Goal: Check status: Check status

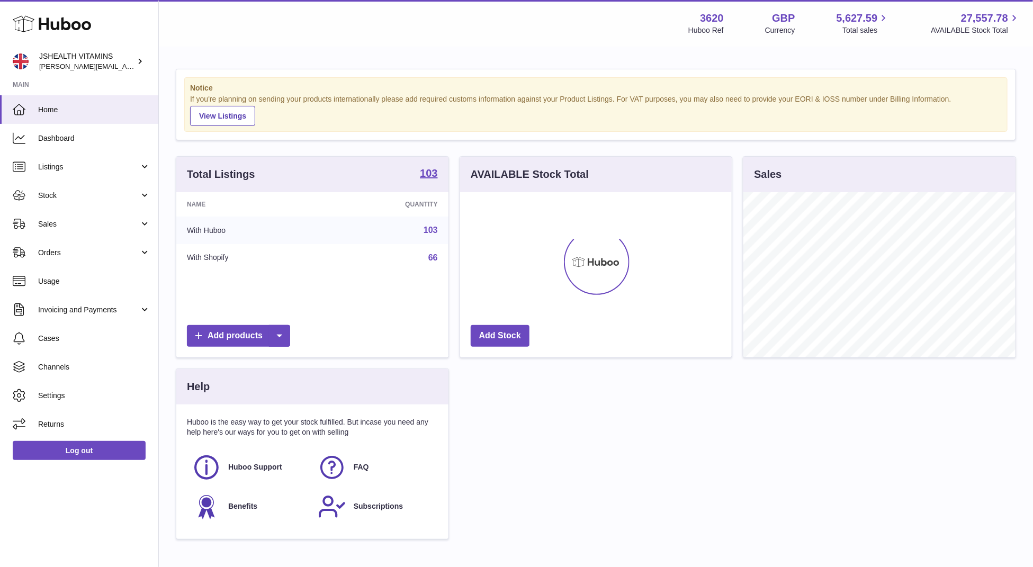
scroll to position [165, 272]
click at [74, 169] on span "Listings" at bounding box center [88, 167] width 101 height 10
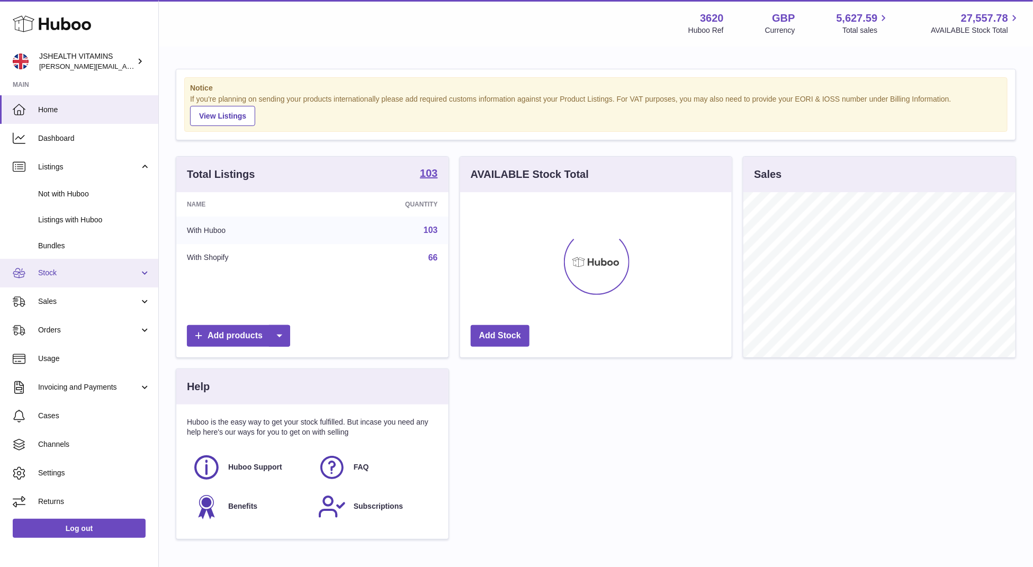
click at [90, 274] on span "Stock" at bounding box center [88, 273] width 101 height 10
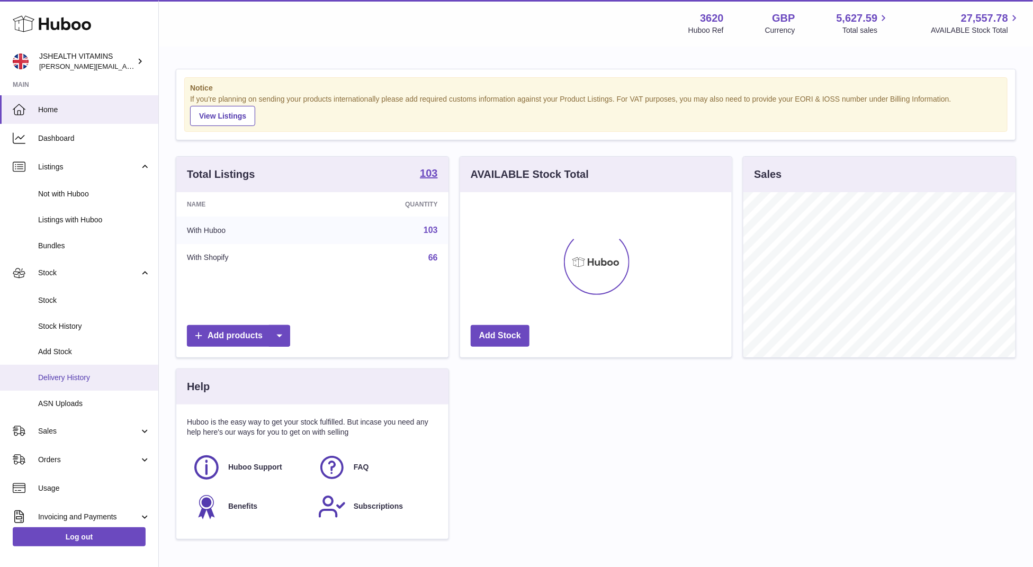
click at [92, 380] on span "Delivery History" at bounding box center [94, 378] width 112 height 10
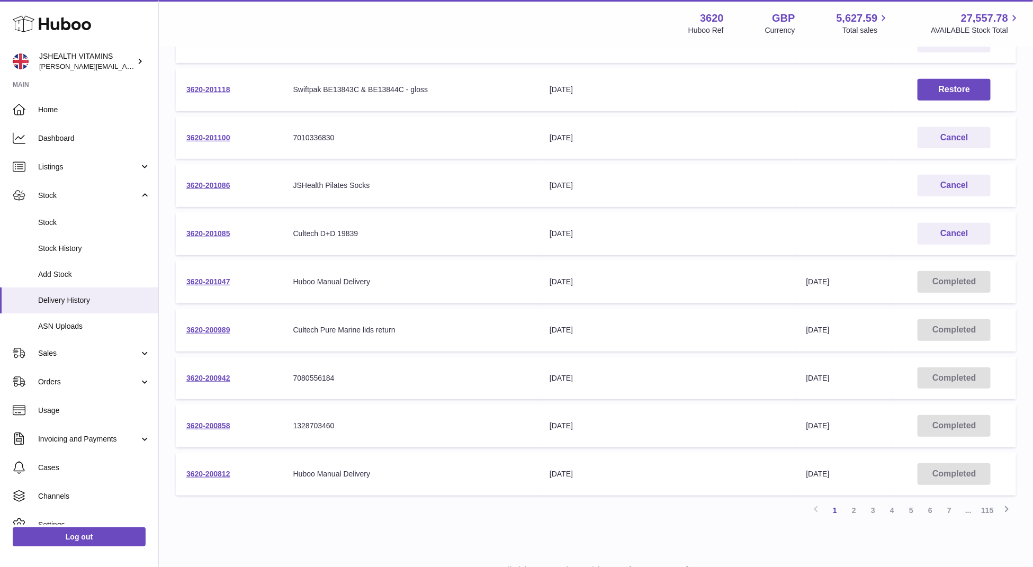
scroll to position [232, 0]
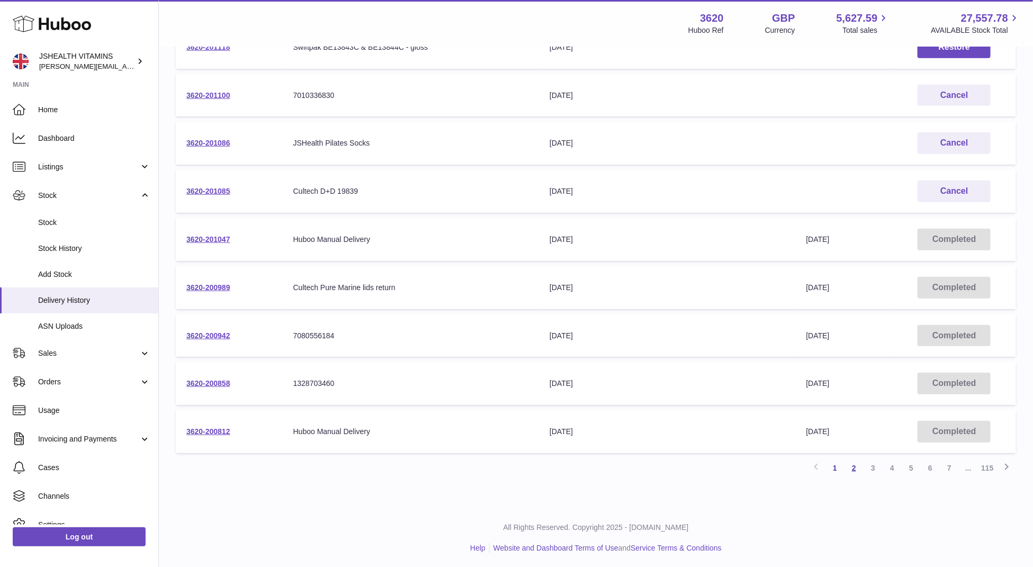
click at [854, 465] on link "2" at bounding box center [854, 468] width 19 height 19
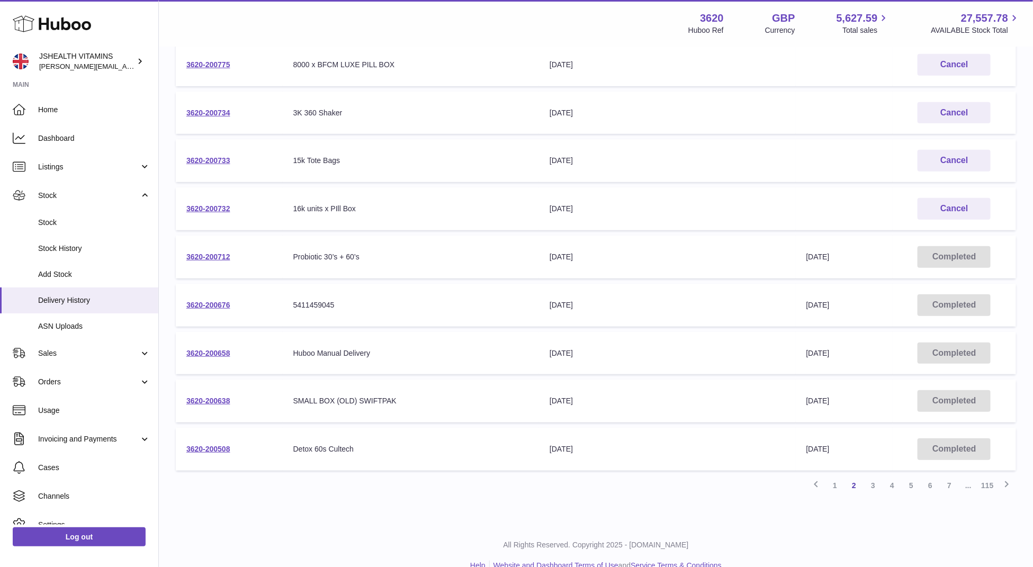
scroll to position [218, 0]
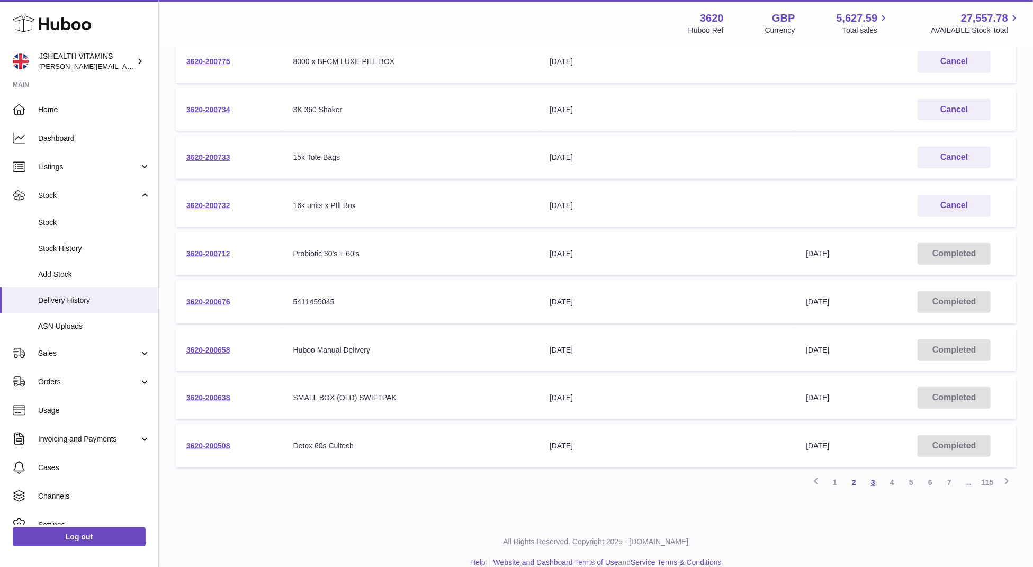
click at [873, 482] on link "3" at bounding box center [873, 482] width 19 height 19
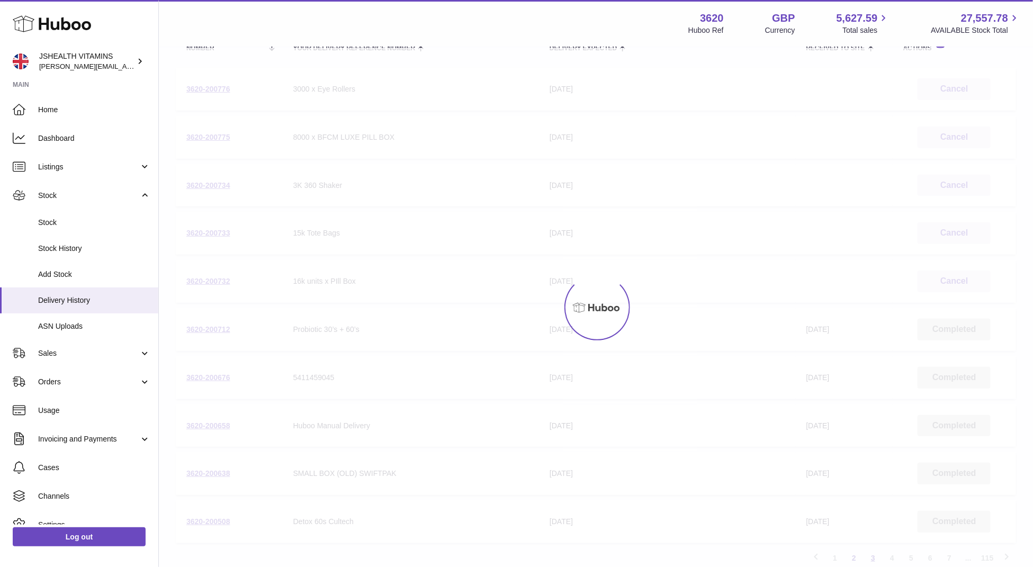
scroll to position [48, 0]
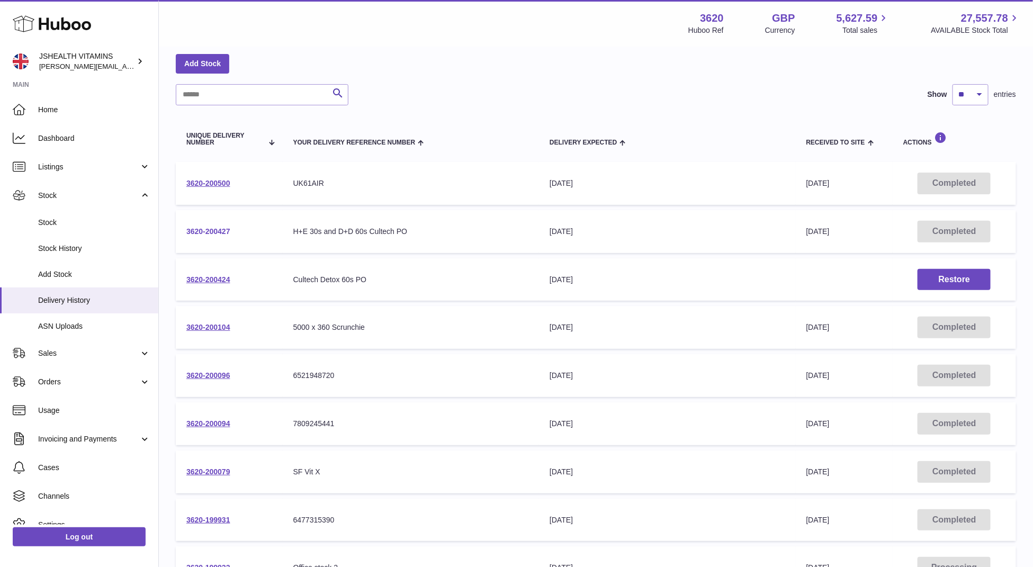
click at [202, 230] on link "3620-200427" at bounding box center [208, 231] width 44 height 8
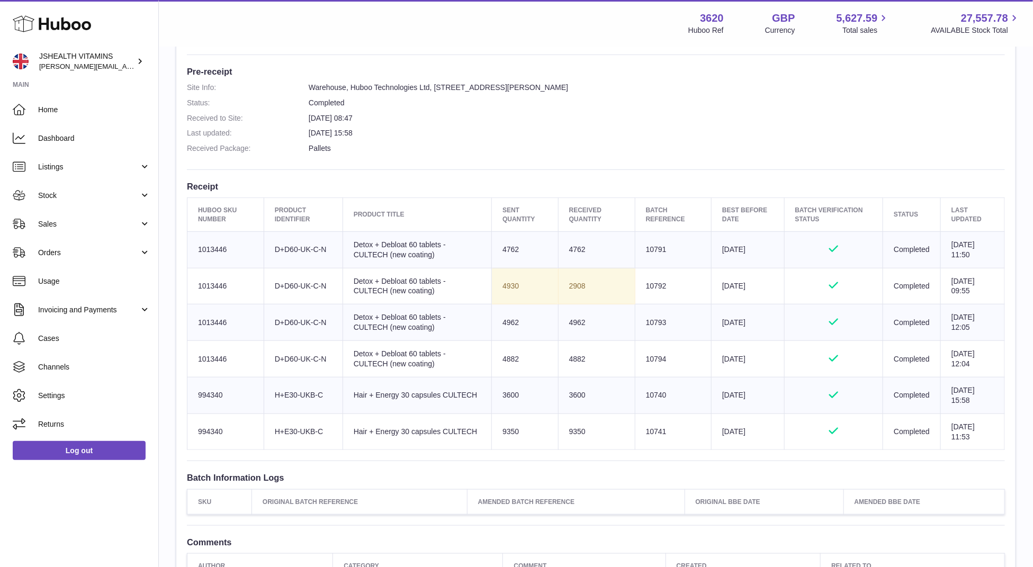
scroll to position [268, 0]
click at [318, 246] on td "Client Identifier D+D60-UK-C-N" at bounding box center [303, 248] width 79 height 37
copy tr "D+D60-UK-C-N"
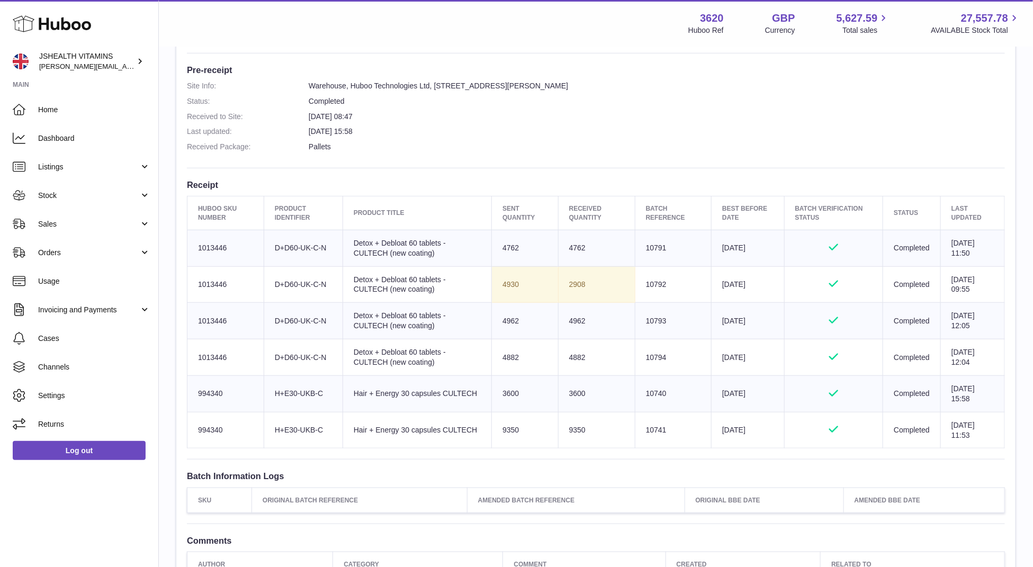
click at [308, 385] on td "Client Identifier H+E30-UKB-C" at bounding box center [303, 393] width 79 height 37
copy tr "H+E30-UKB-C"
click at [294, 423] on td "Client Identifier H+E30-UKB-C" at bounding box center [303, 430] width 79 height 37
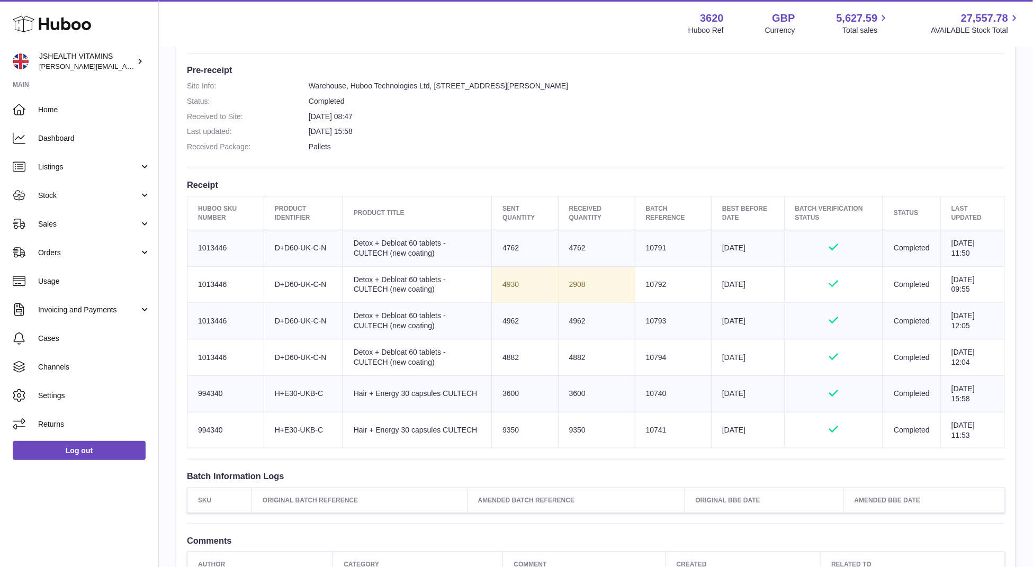
click at [294, 423] on td "Client Identifier H+E30-UKB-C" at bounding box center [303, 430] width 79 height 37
copy tr "H+E30-UKB-C"
click at [579, 247] on td "4762" at bounding box center [596, 248] width 77 height 37
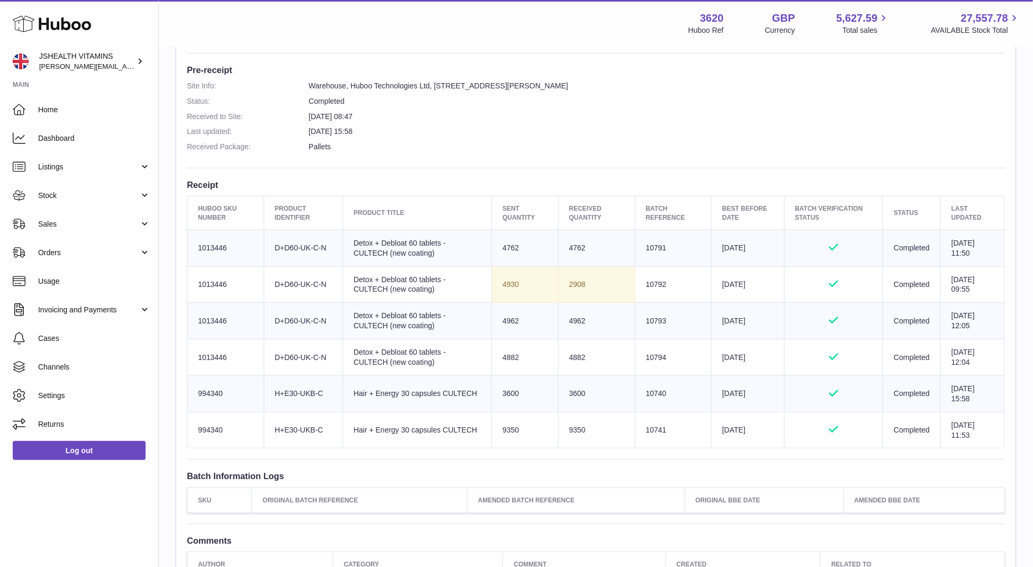
click at [576, 247] on td "4762" at bounding box center [596, 248] width 77 height 37
click at [572, 246] on td "4762" at bounding box center [596, 248] width 77 height 37
copy td "4762"
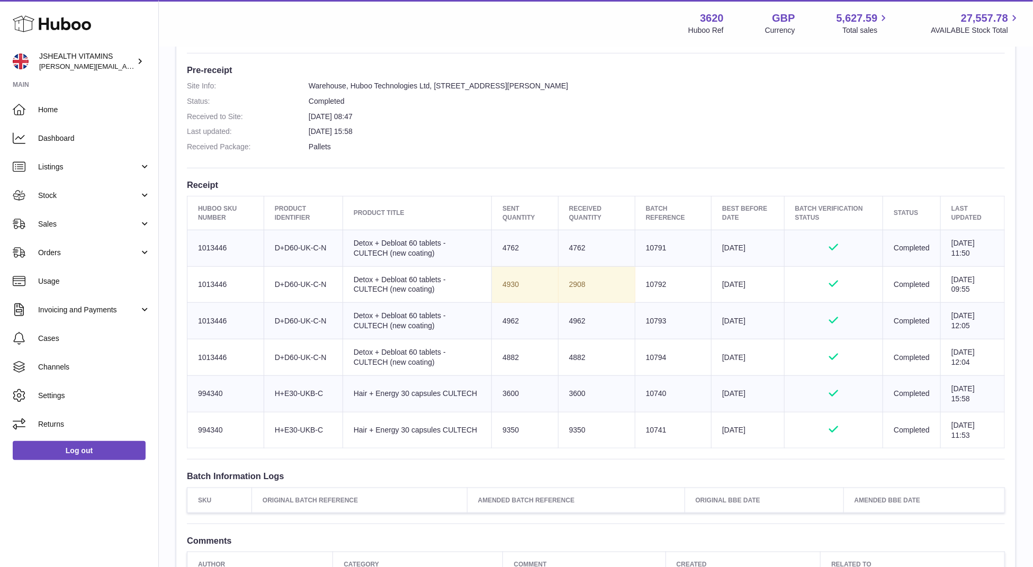
click at [572, 290] on td "2908" at bounding box center [596, 284] width 77 height 37
click at [570, 283] on td "2908" at bounding box center [596, 284] width 77 height 37
copy td "2908"
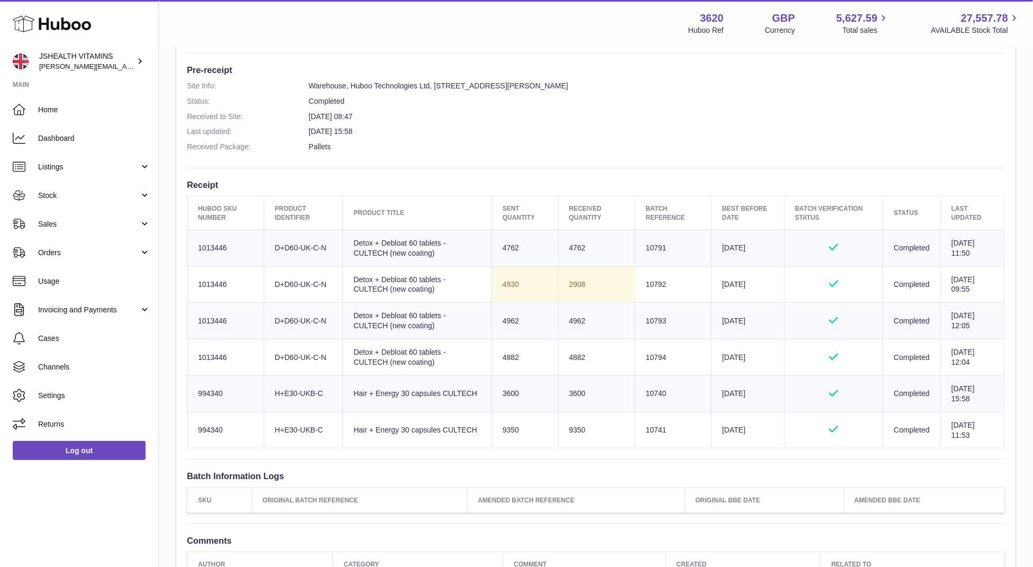
click at [572, 324] on td "4962" at bounding box center [596, 321] width 77 height 37
click at [570, 320] on td "4962" at bounding box center [596, 321] width 77 height 37
copy td "4962"
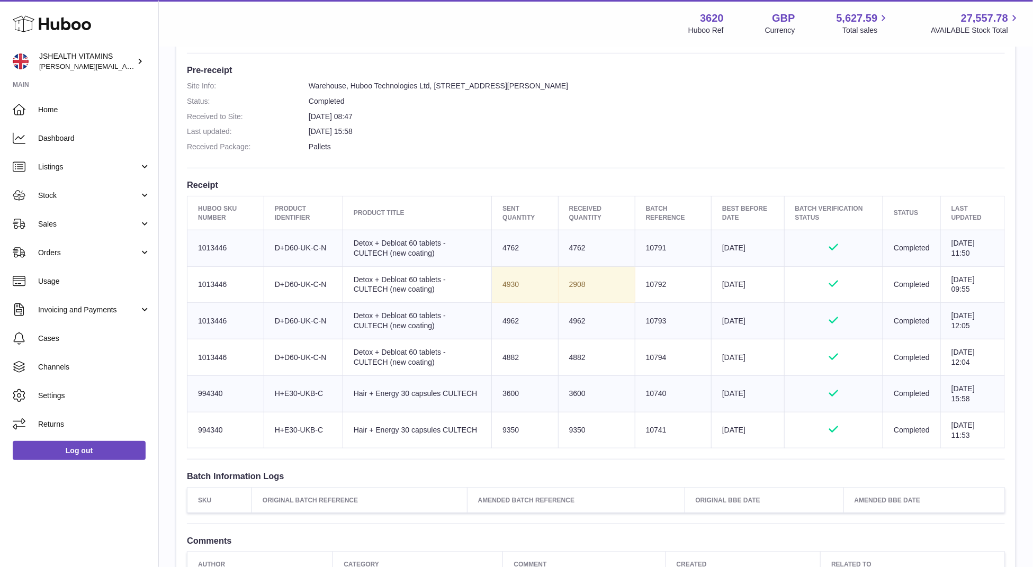
click at [575, 353] on td "4882" at bounding box center [596, 357] width 77 height 37
copy td "4882"
click at [567, 283] on td "2908" at bounding box center [596, 284] width 77 height 37
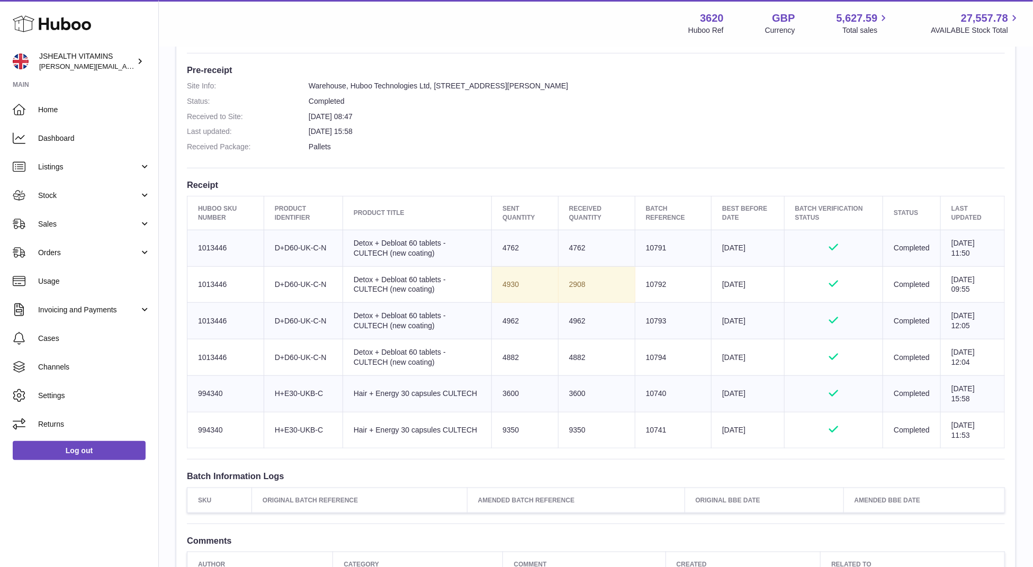
copy td "2908"
click at [494, 289] on td "Sent Quantity 4930" at bounding box center [525, 284] width 67 height 37
click at [497, 286] on td "Sent Quantity 4930" at bounding box center [525, 284] width 67 height 37
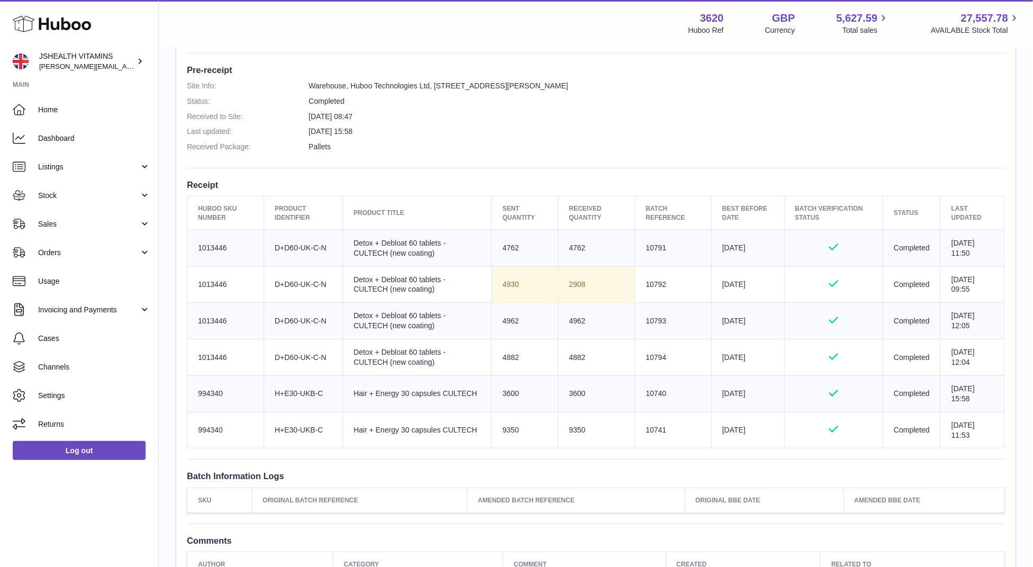
copy td "4930"
click at [566, 394] on td "3600" at bounding box center [596, 393] width 77 height 37
copy td "3600"
click at [580, 419] on td "9350" at bounding box center [596, 430] width 77 height 37
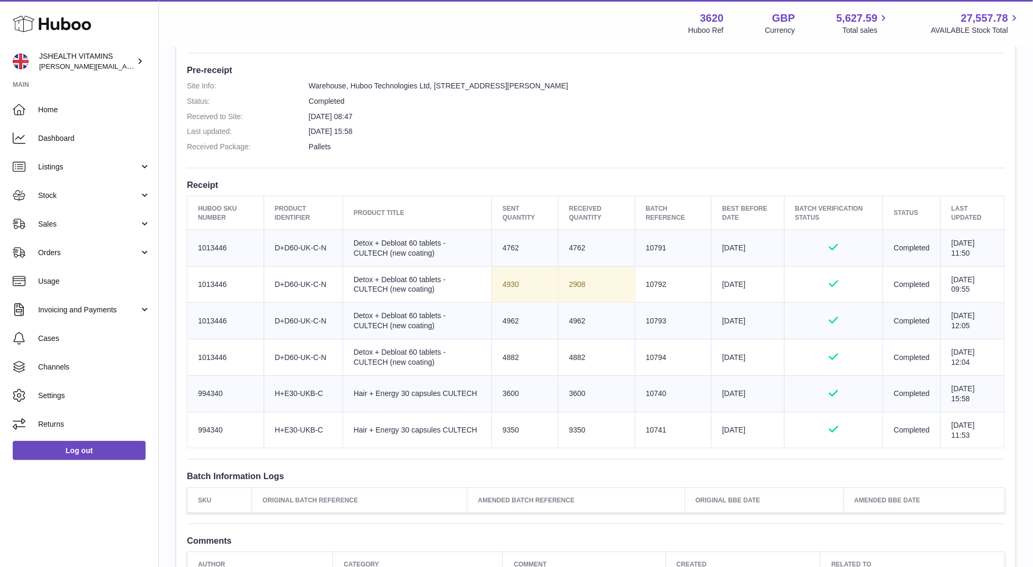
click at [580, 419] on td "9350" at bounding box center [596, 430] width 77 height 37
click at [641, 385] on td "Batch Reference 10740" at bounding box center [673, 393] width 76 height 37
click at [655, 427] on td "Batch Reference 10741" at bounding box center [673, 430] width 76 height 37
